Goal: Task Accomplishment & Management: Use online tool/utility

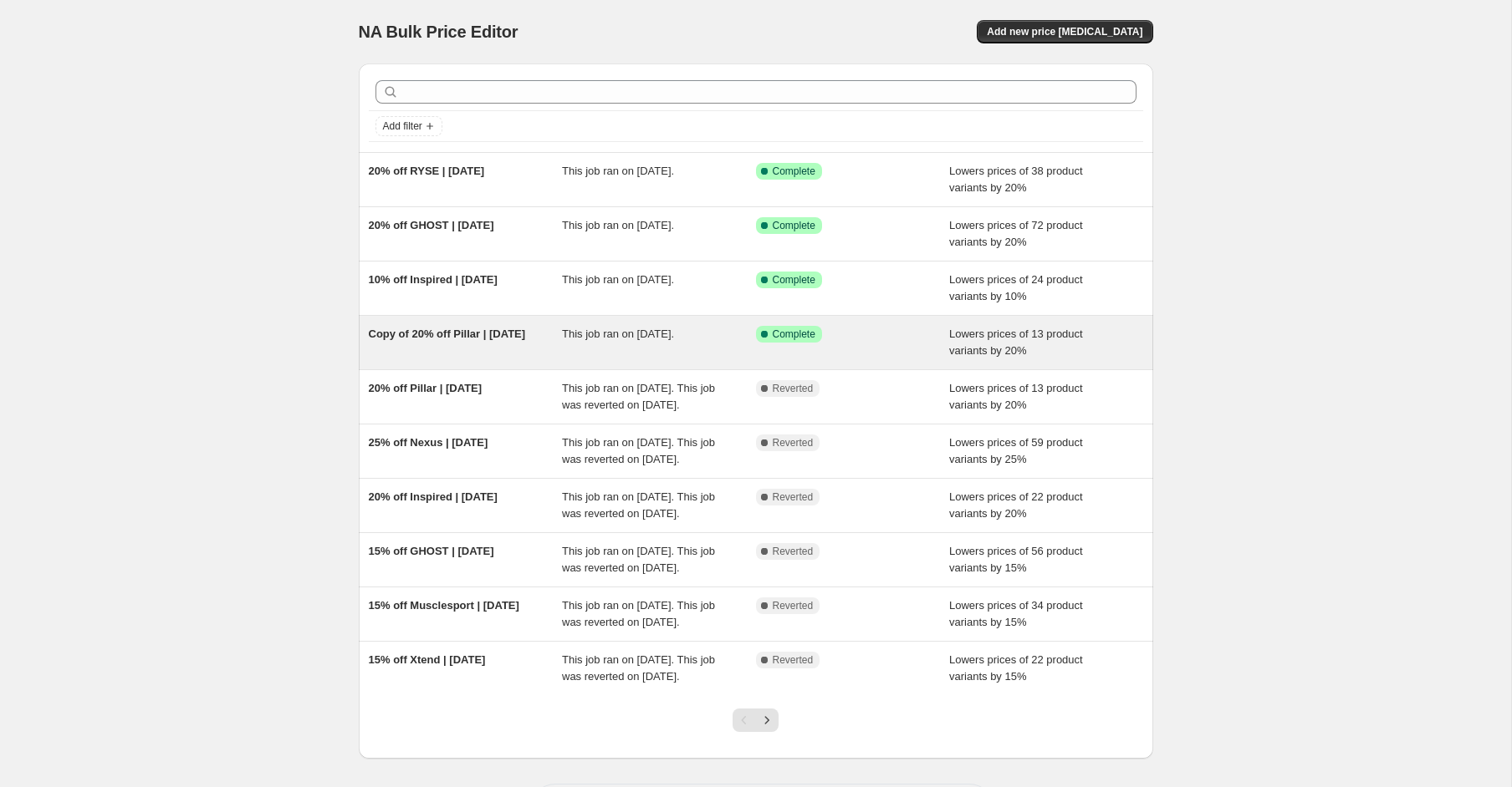
click at [443, 328] on span "Copy of 20% off Pillar | [DATE]" at bounding box center [446, 334] width 157 height 13
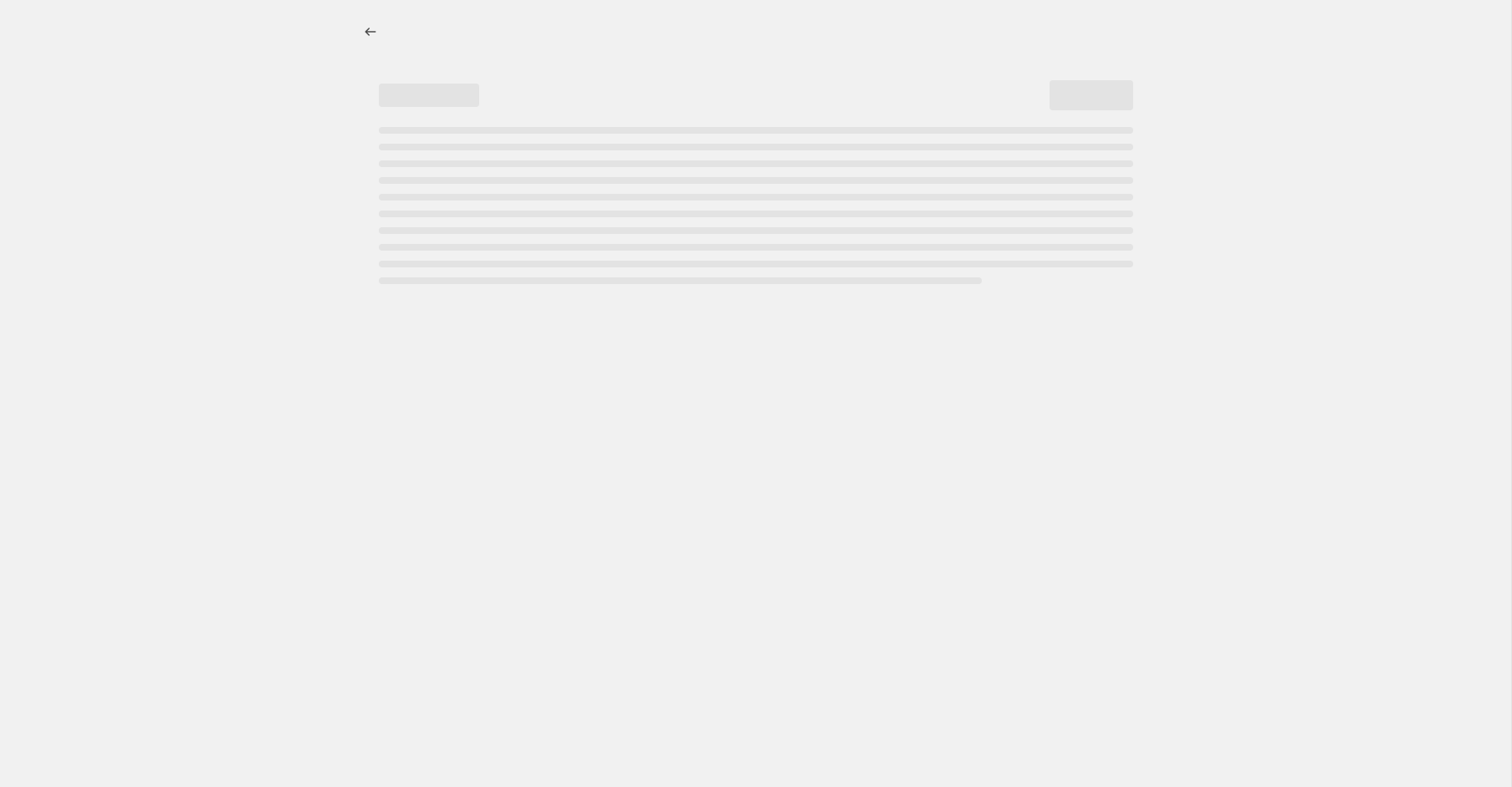
select select "percentage"
select select "product_status"
select select "not_equal"
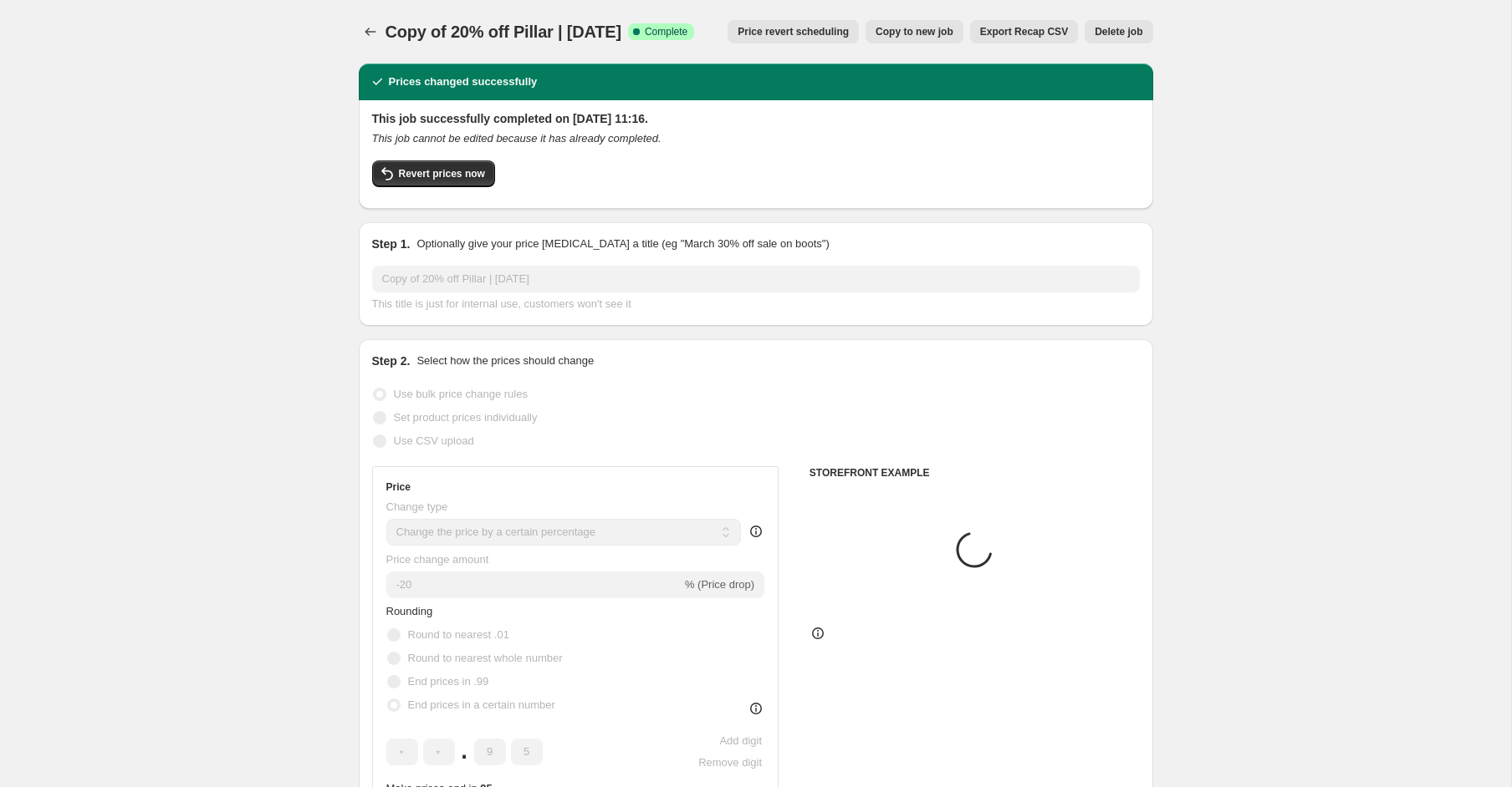
select select "collection"
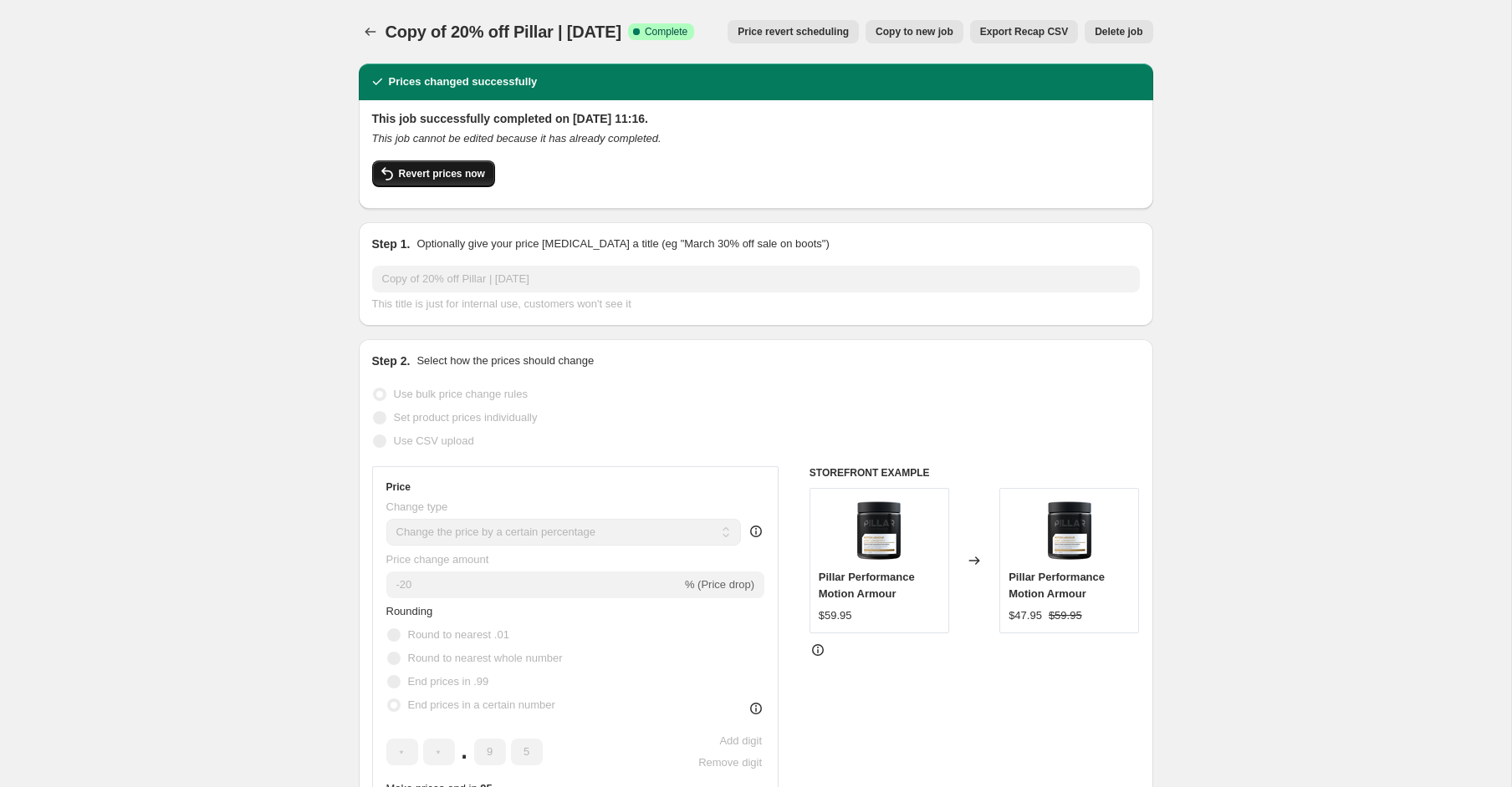
click at [479, 174] on span "Revert prices now" at bounding box center [441, 174] width 86 height 14
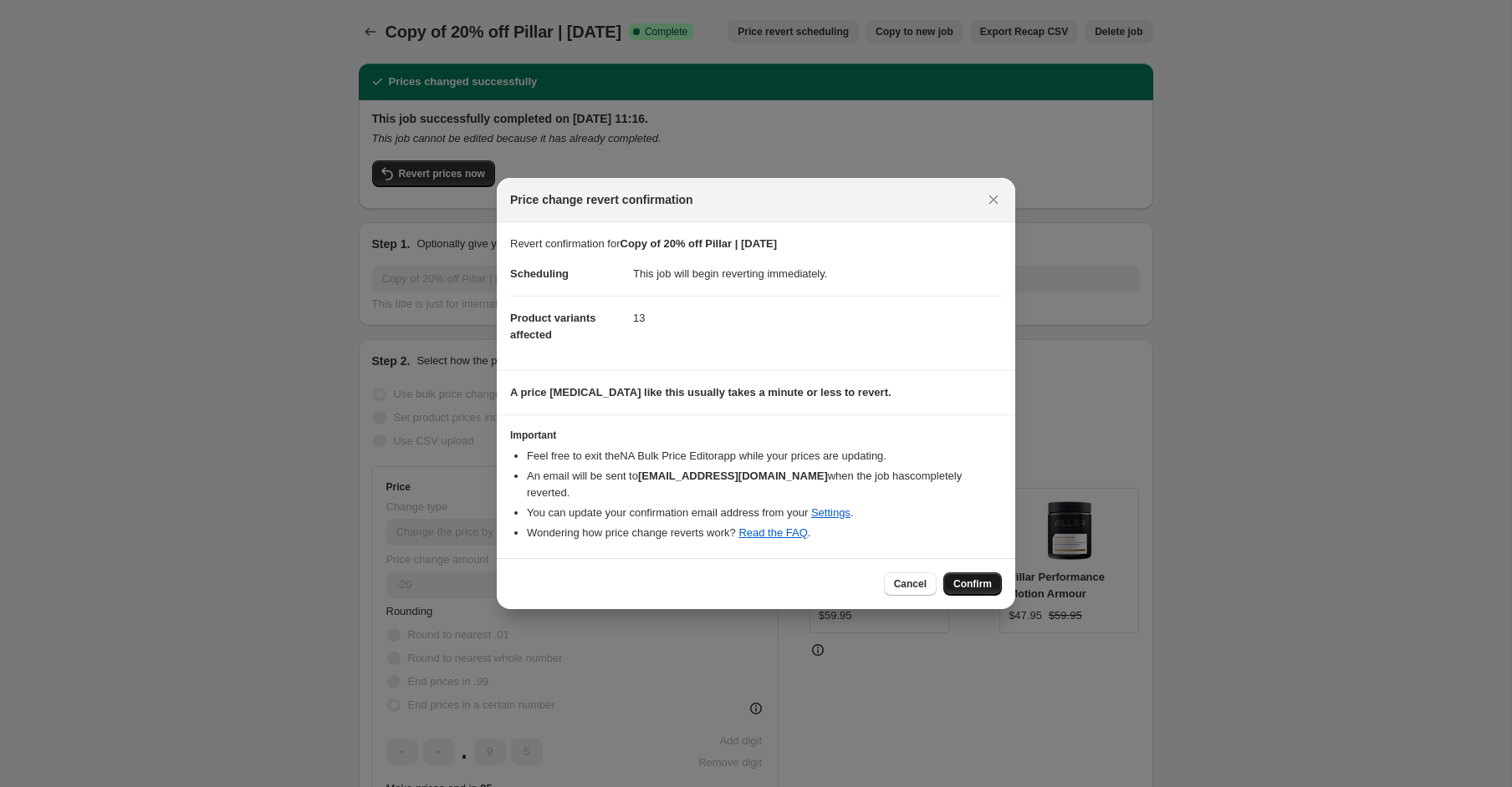
click at [991, 578] on span "Confirm" at bounding box center [972, 585] width 39 height 14
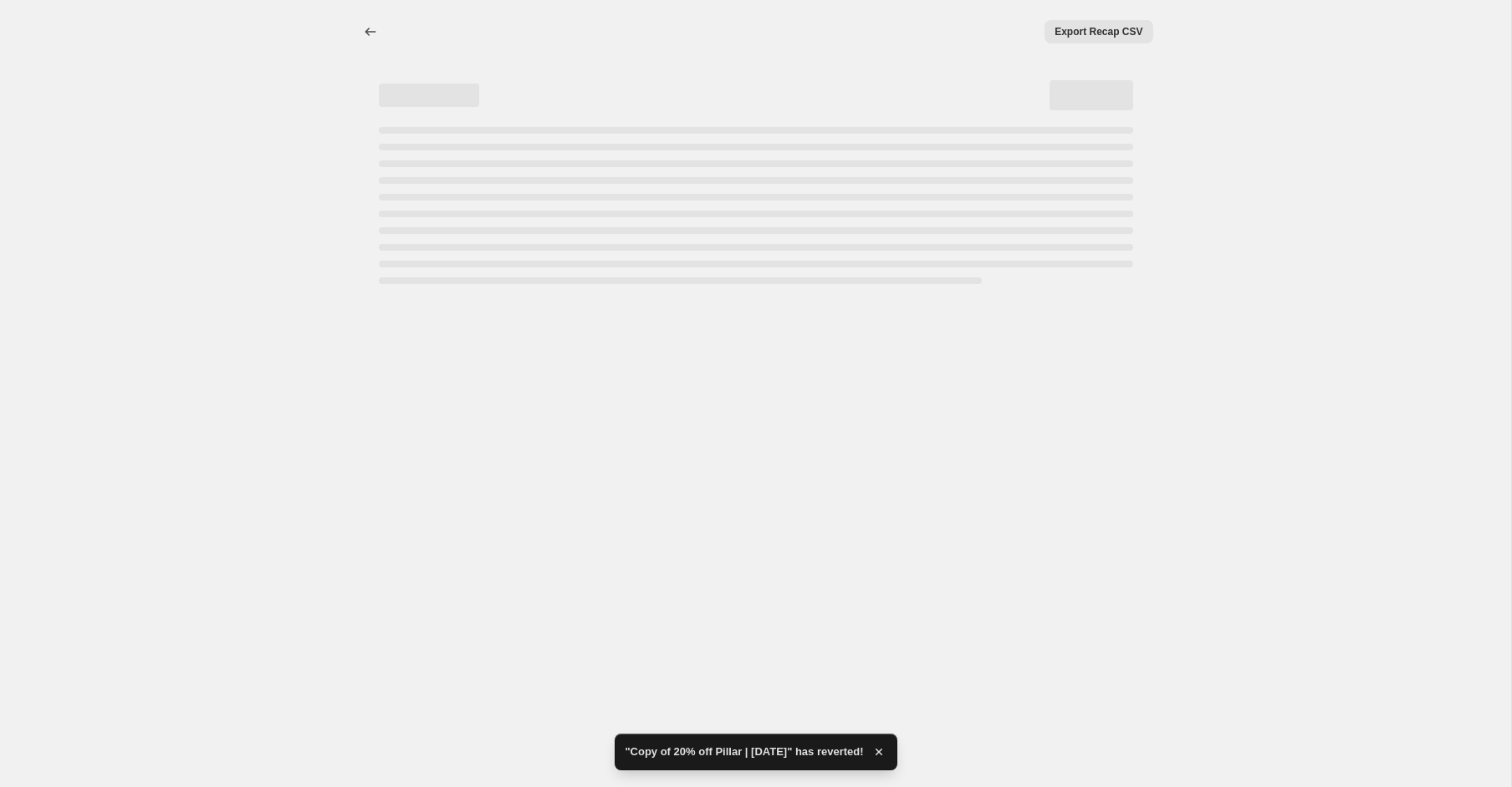
select select "percentage"
select select "product_status"
select select "collection"
select select "not_equal"
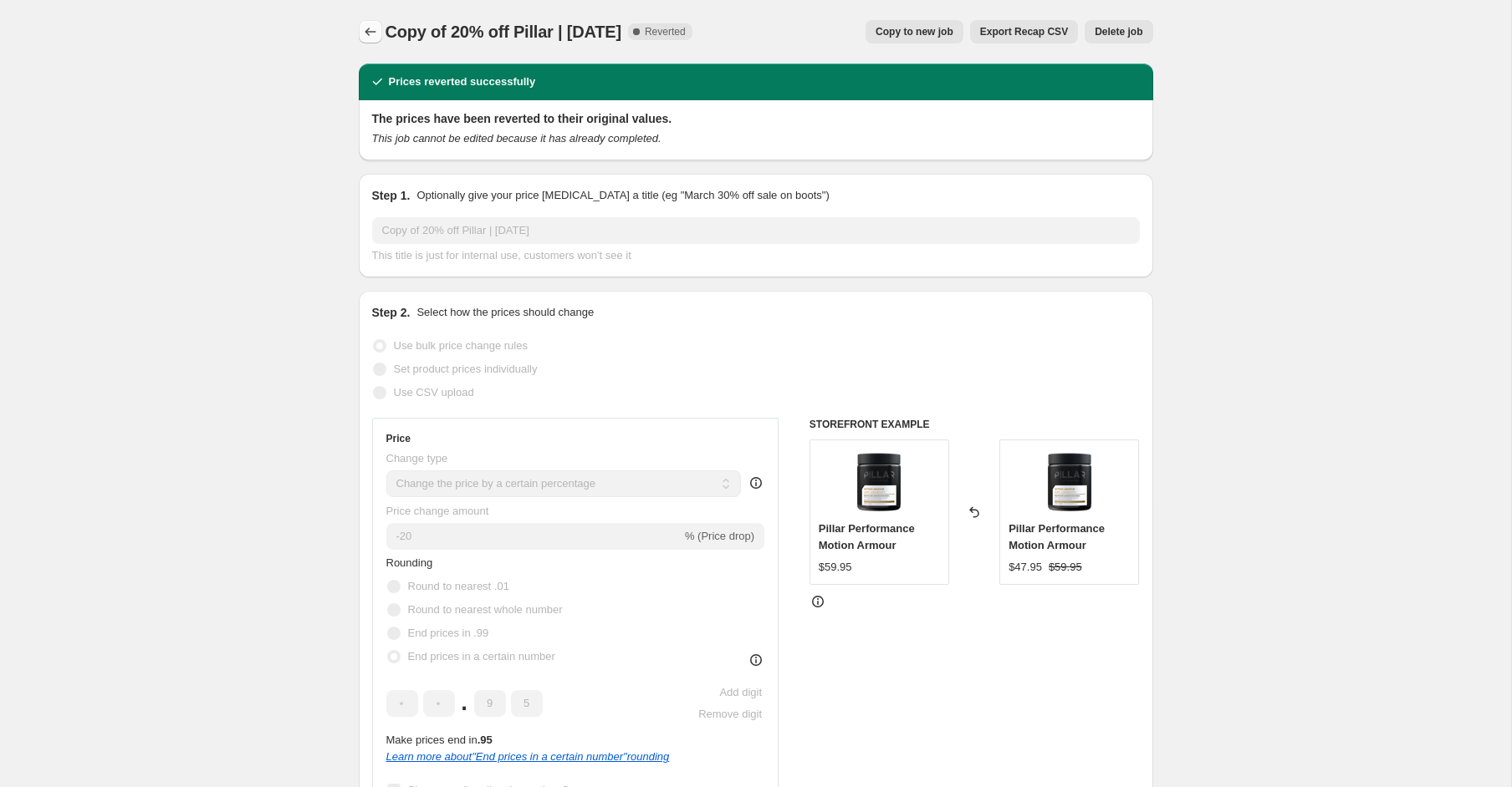
click at [377, 37] on icon "Price change jobs" at bounding box center [370, 32] width 17 height 17
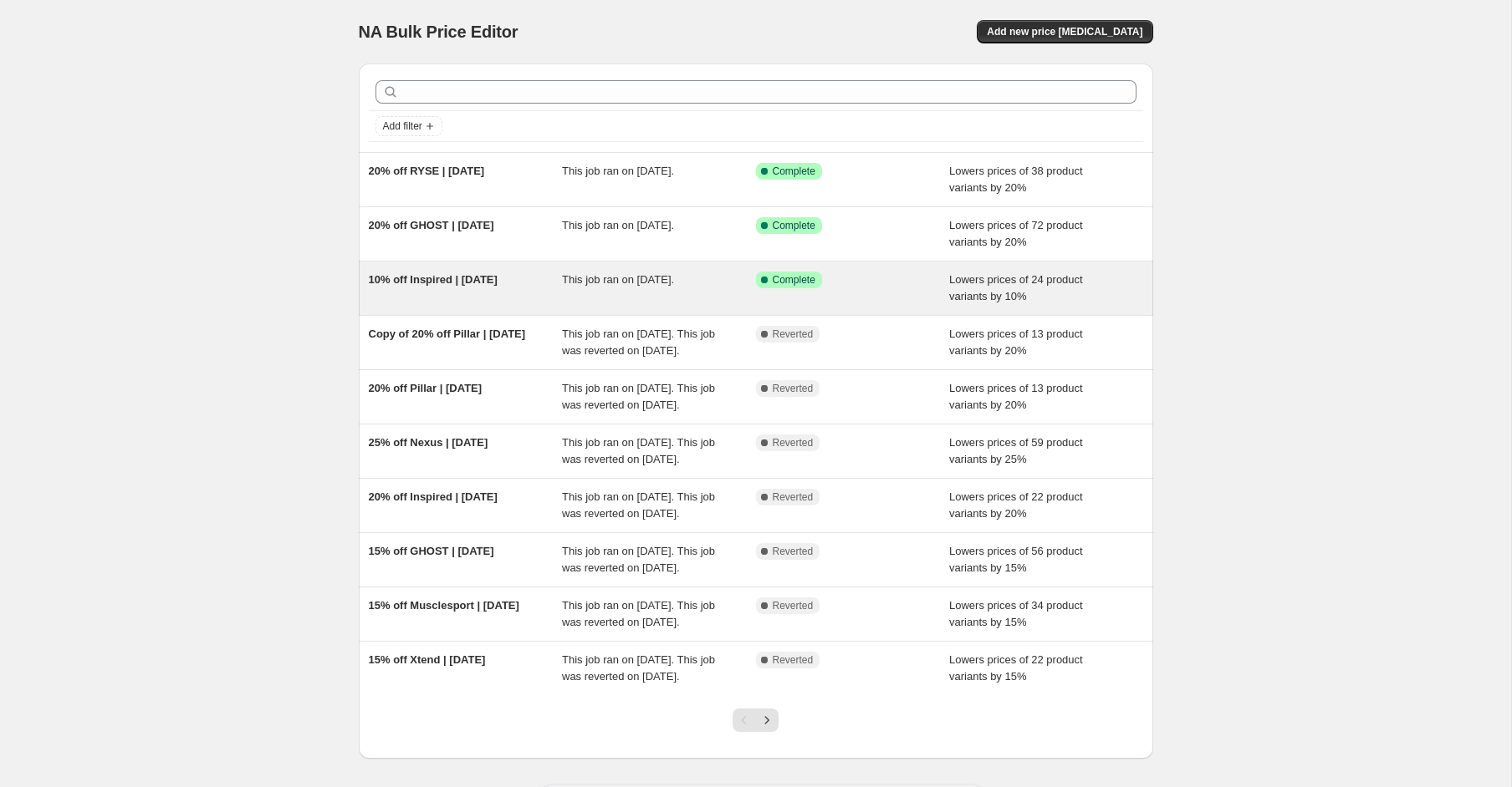
click at [453, 286] on div "10% off Inspired | [DATE]" at bounding box center [465, 288] width 194 height 34
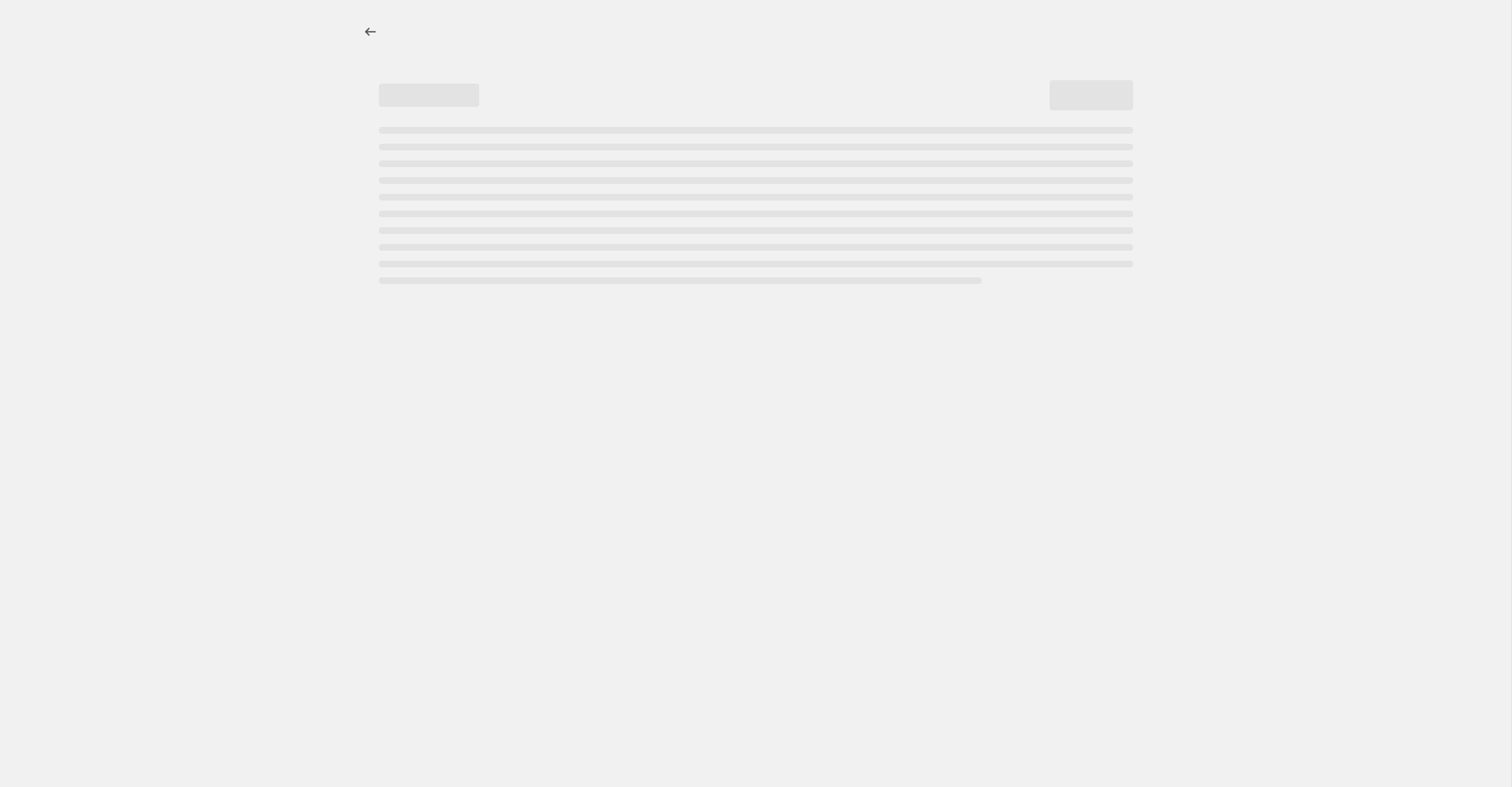
select select "percentage"
select select "product_status"
select select "collection"
select select "not_equal"
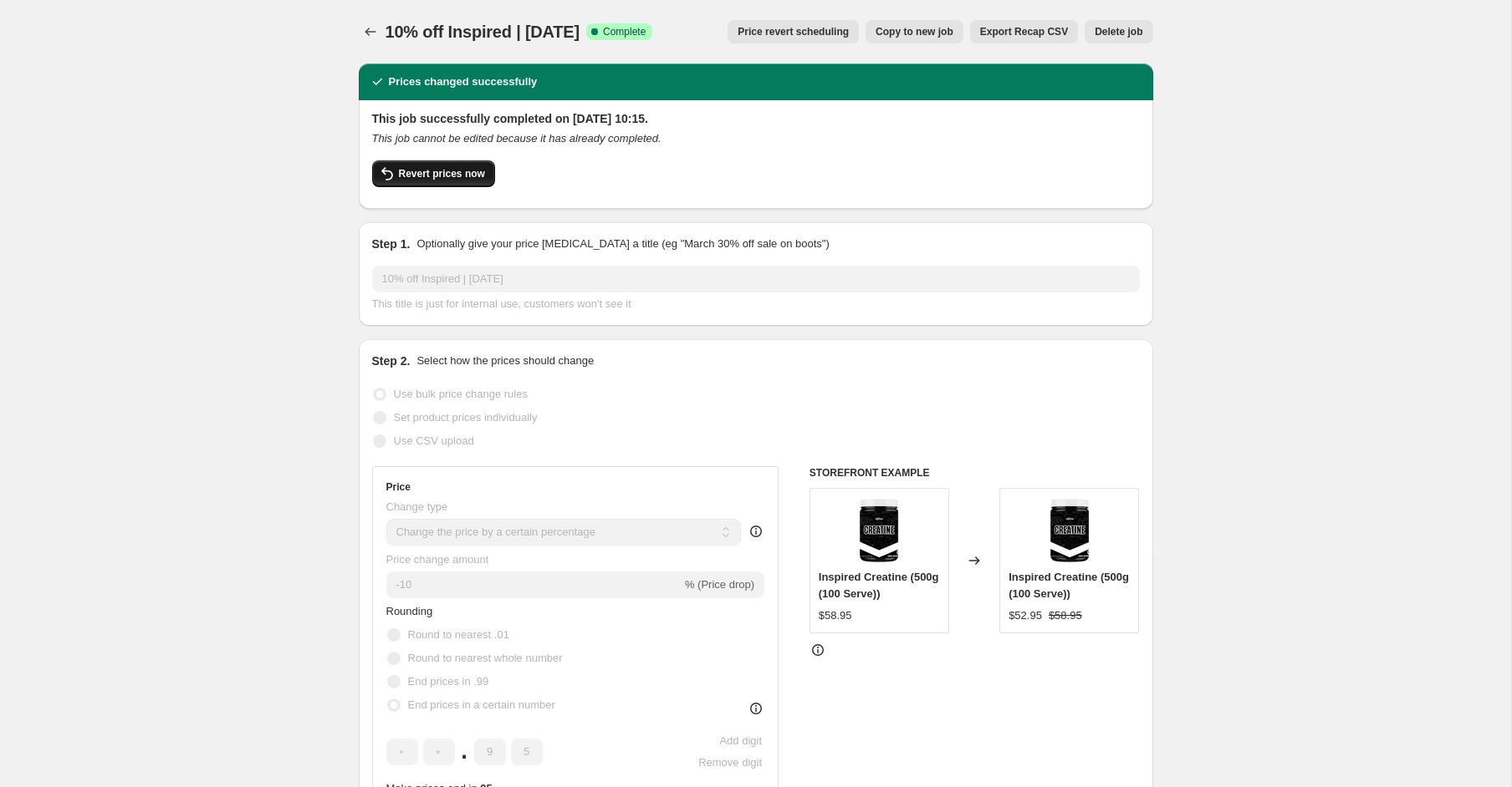
click at [483, 183] on button "Revert prices now" at bounding box center [434, 174] width 122 height 27
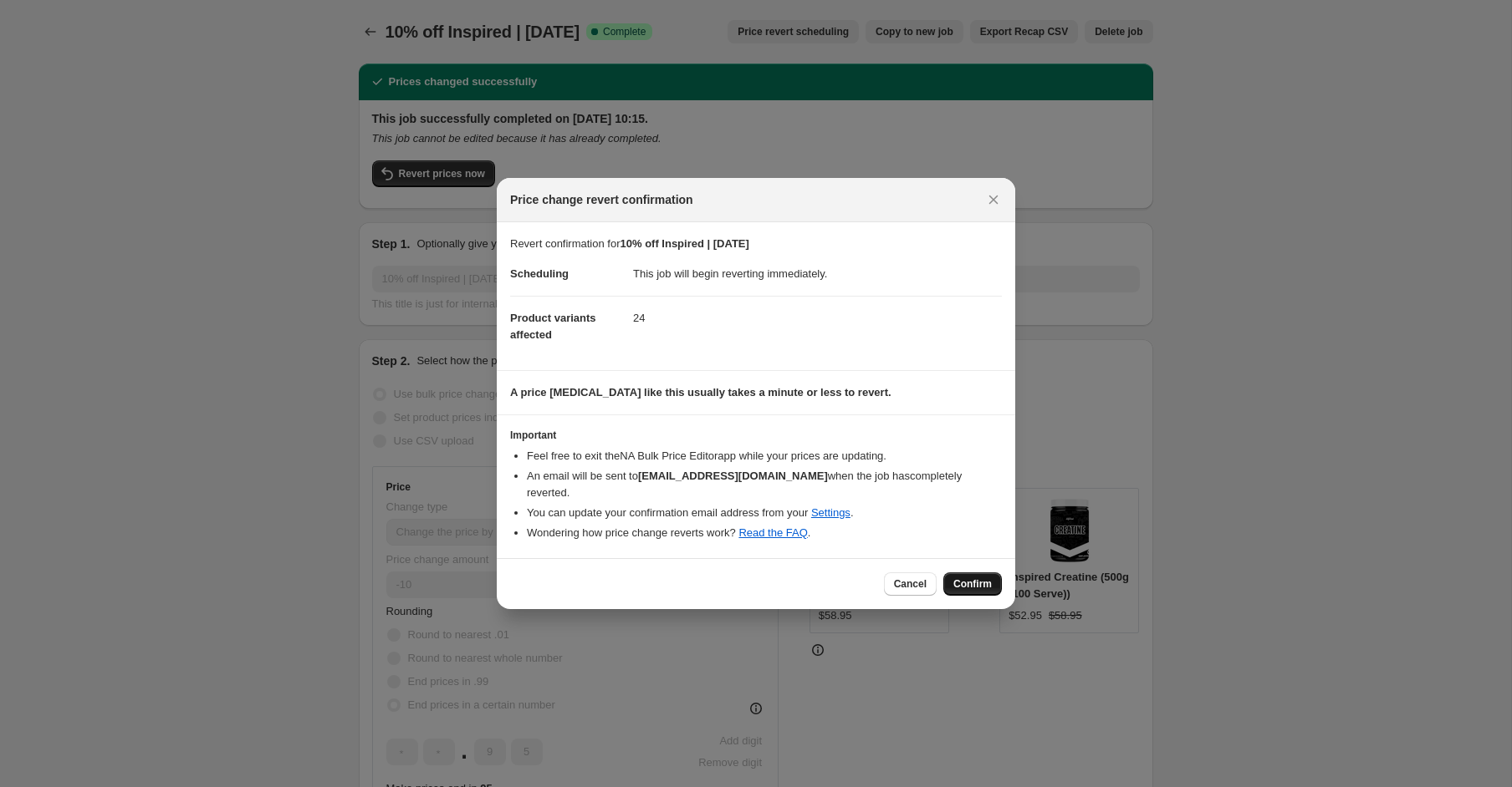
click at [972, 578] on span "Confirm" at bounding box center [972, 585] width 39 height 14
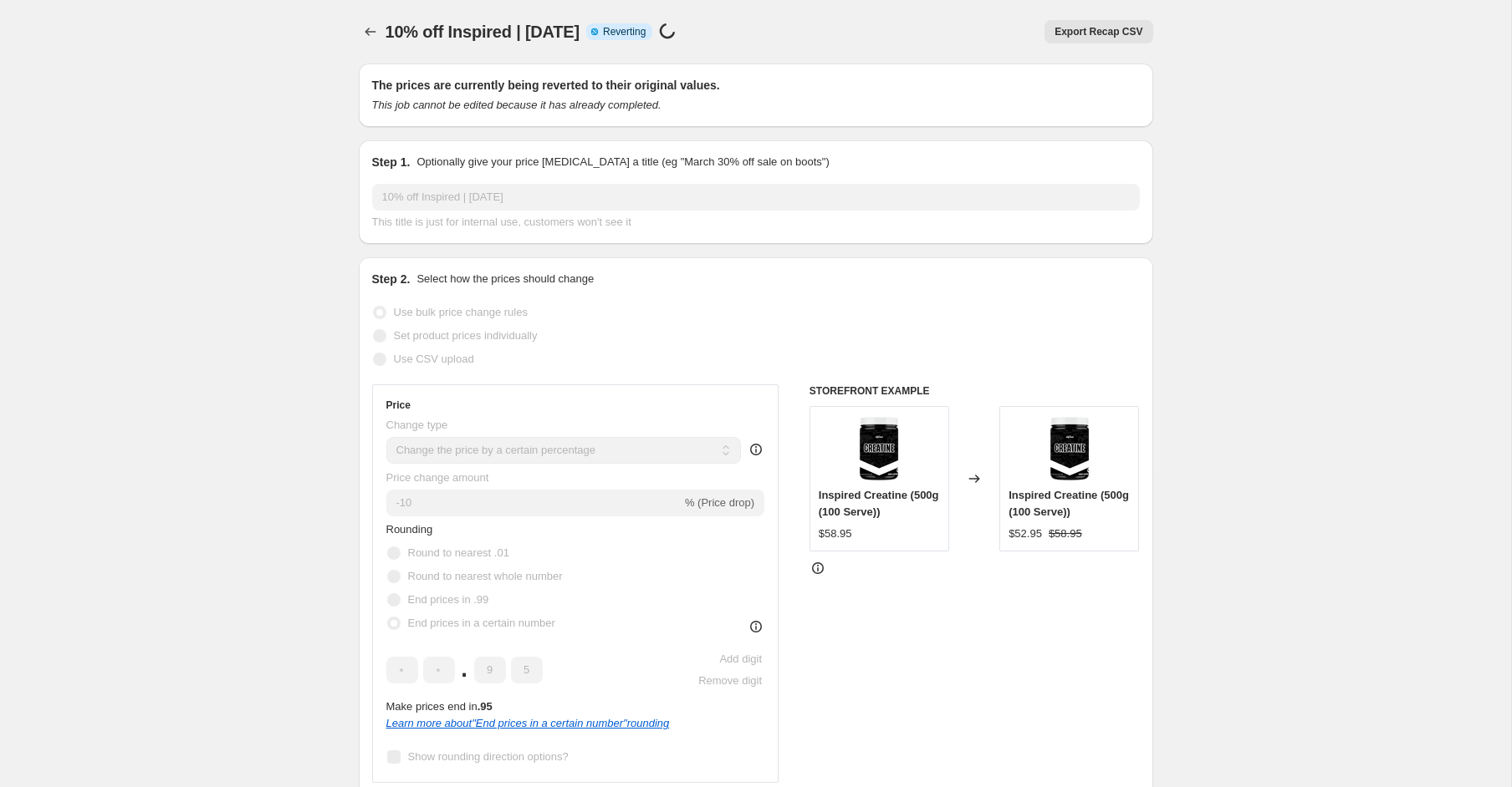
select select "percentage"
select select "product_status"
select select "collection"
select select "not_equal"
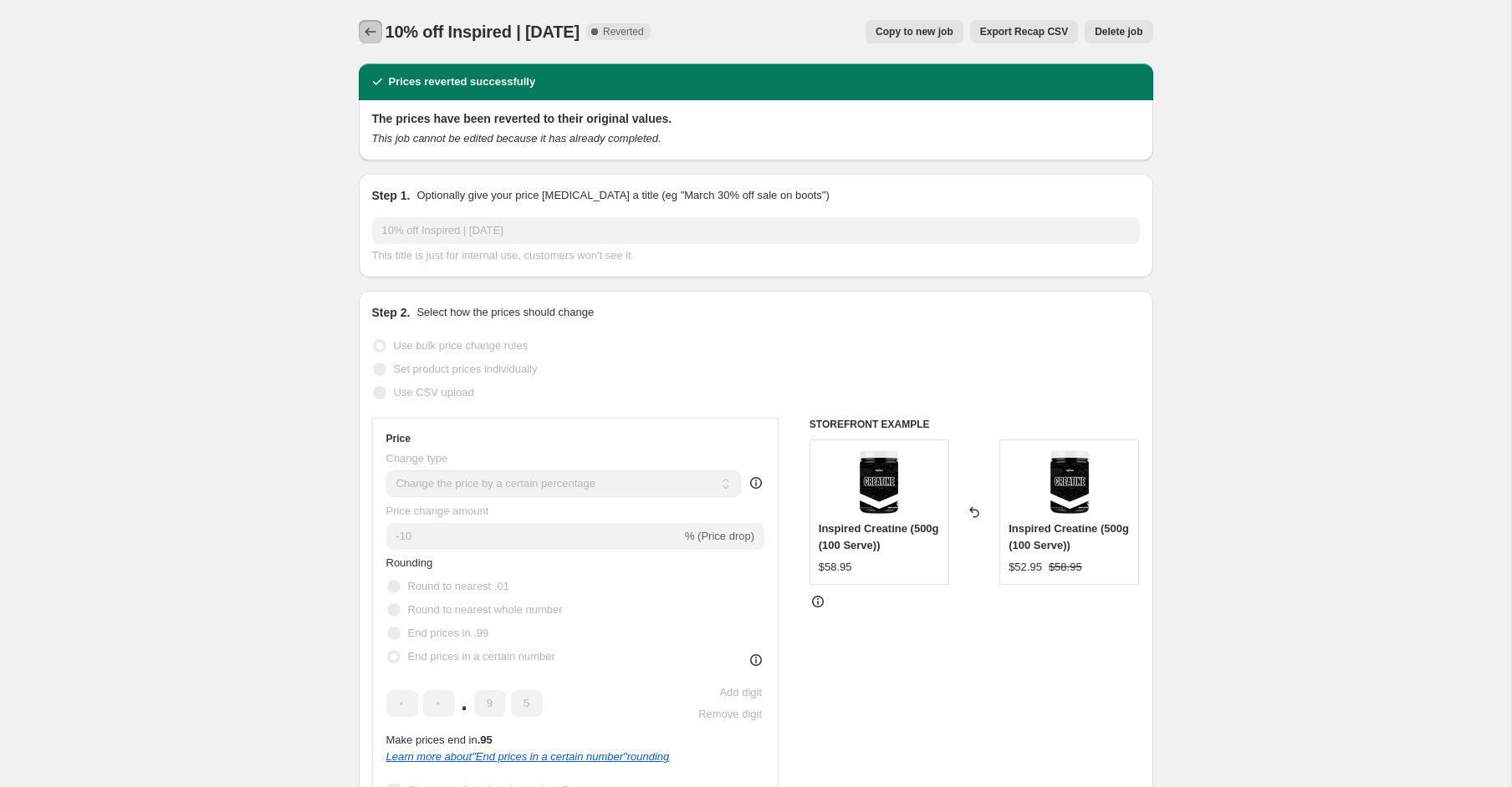
click at [373, 30] on icon "Price change jobs" at bounding box center [370, 32] width 17 height 17
